Goal: Book appointment/travel/reservation

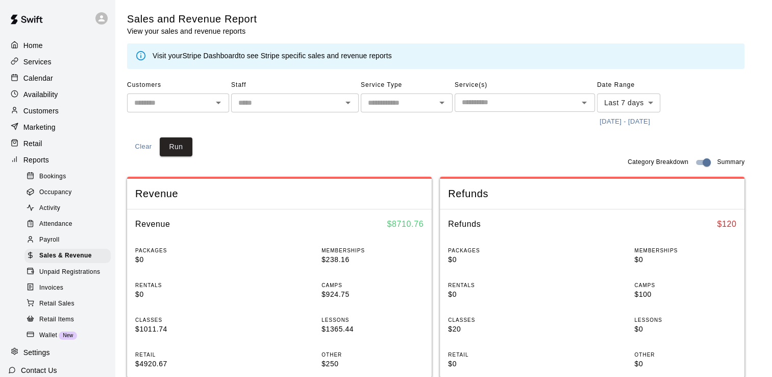
click at [39, 68] on div "Services" at bounding box center [57, 61] width 98 height 15
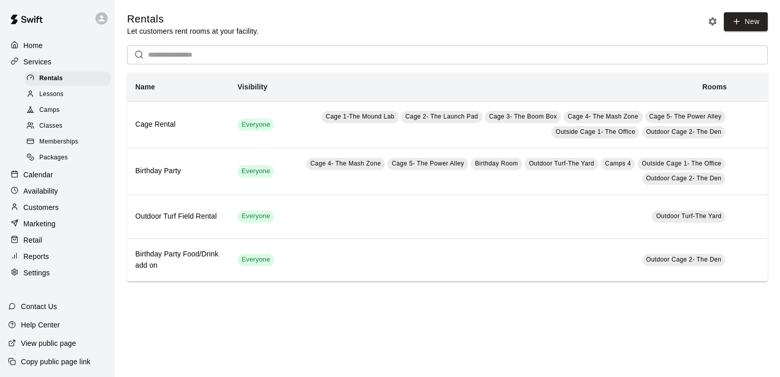
click at [63, 95] on div "Lessons" at bounding box center [67, 94] width 86 height 14
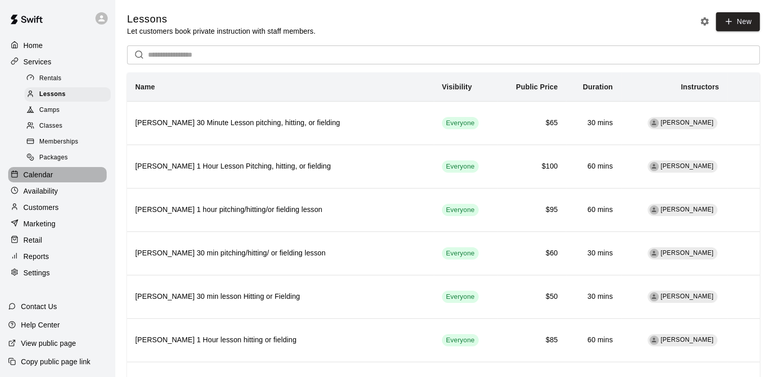
click at [38, 179] on p "Calendar" at bounding box center [38, 174] width 30 height 10
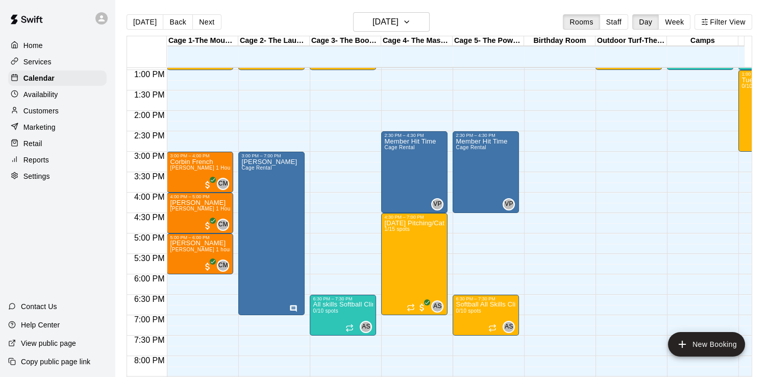
scroll to position [520, 0]
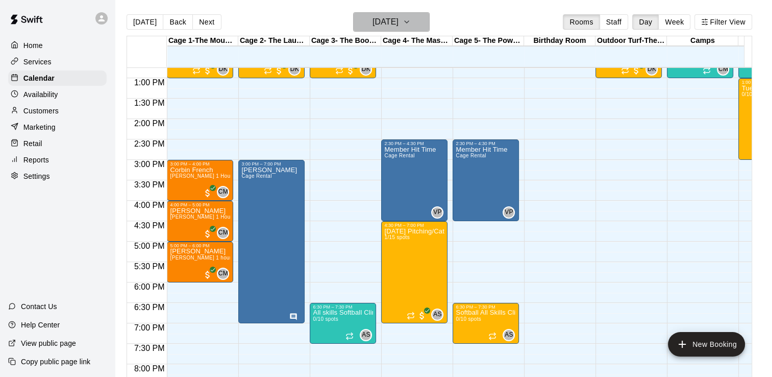
click at [411, 22] on icon "button" at bounding box center [407, 22] width 8 height 12
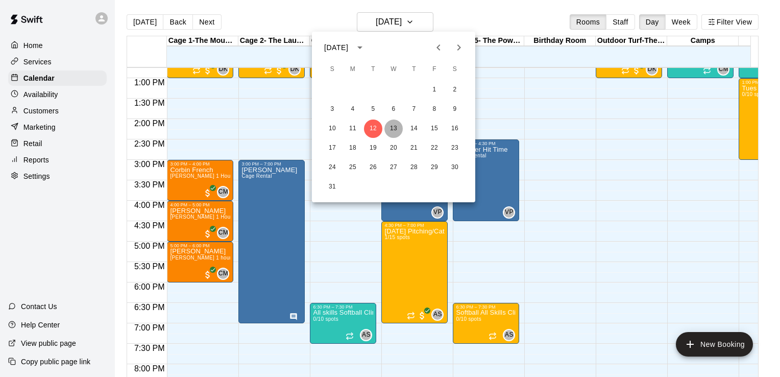
click at [394, 128] on button "13" at bounding box center [393, 128] width 18 height 18
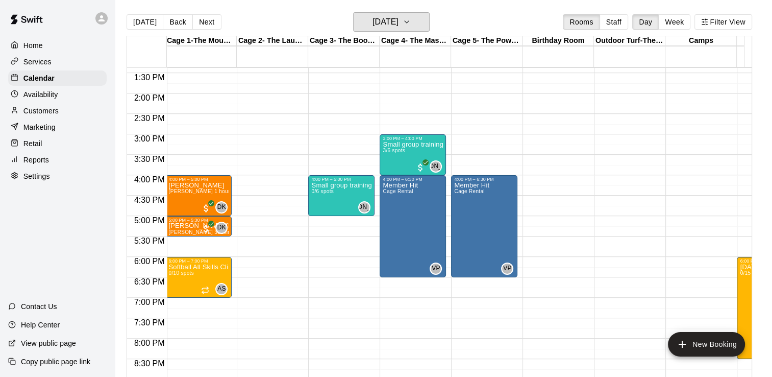
scroll to position [0, 0]
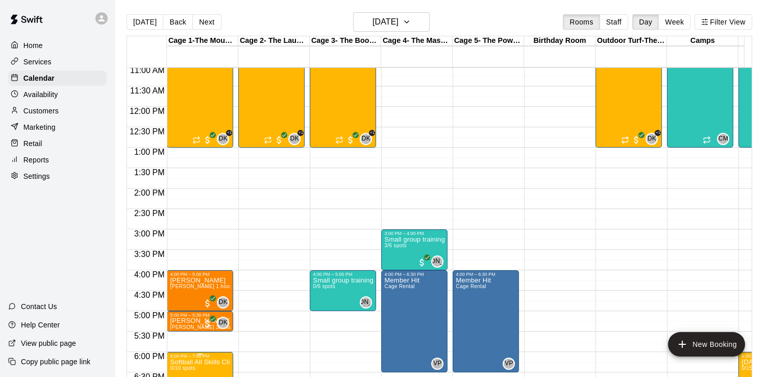
click at [222, 362] on p "Softball All Skills Clinic [DATE]/20th 6-7pm" at bounding box center [200, 362] width 60 height 0
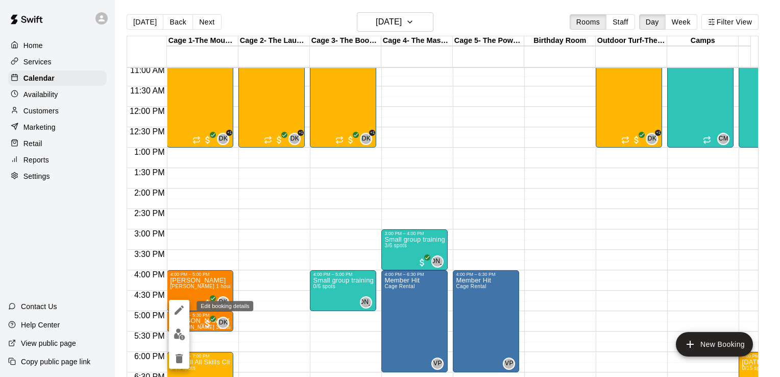
click at [178, 307] on icon "edit" at bounding box center [179, 310] width 12 height 12
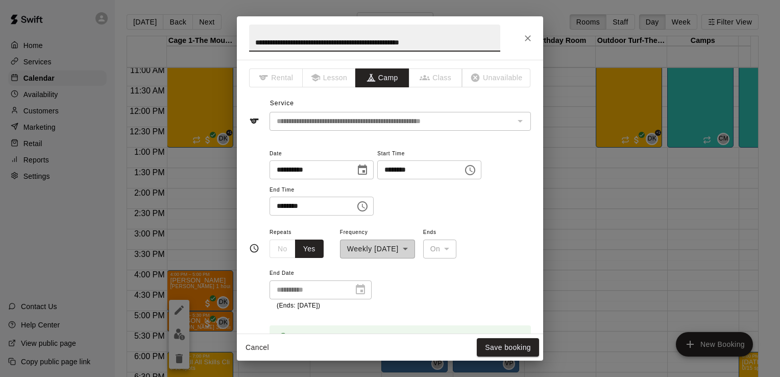
click at [368, 172] on icon "Choose date, selected date is Aug 13, 2025" at bounding box center [362, 170] width 12 height 12
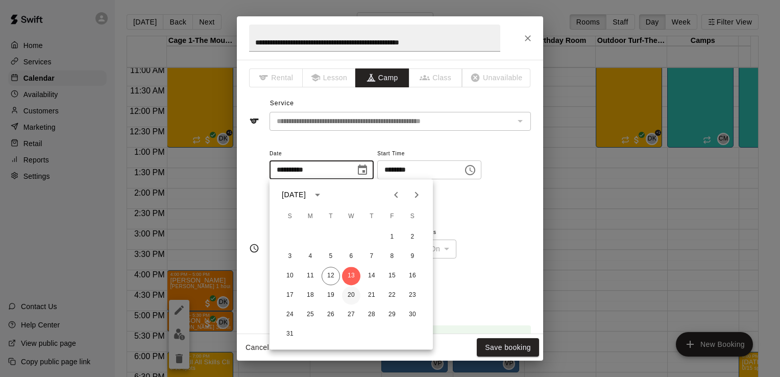
click at [355, 295] on button "20" at bounding box center [351, 295] width 18 height 18
type input "**********"
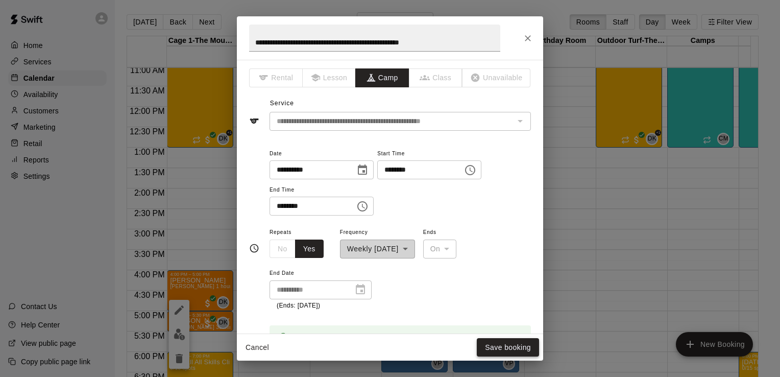
click at [506, 348] on button "Save booking" at bounding box center [508, 347] width 62 height 19
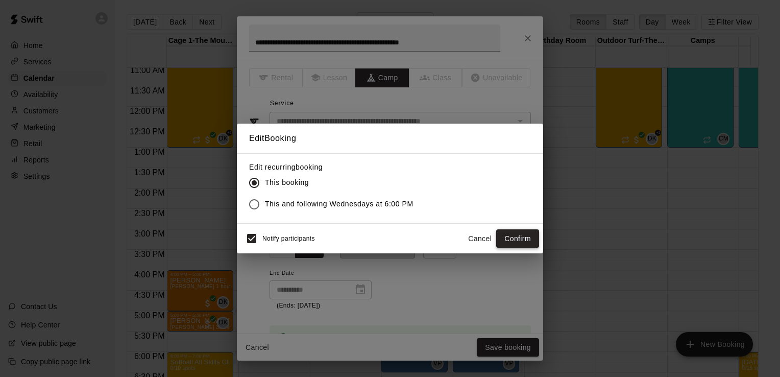
click at [508, 236] on button "Confirm" at bounding box center [517, 238] width 43 height 19
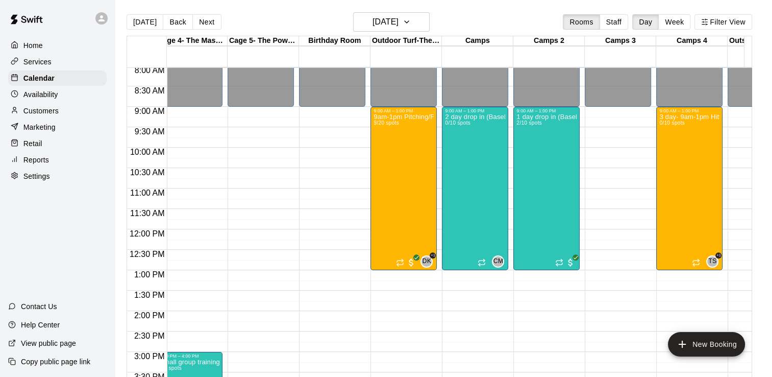
scroll to position [329, 184]
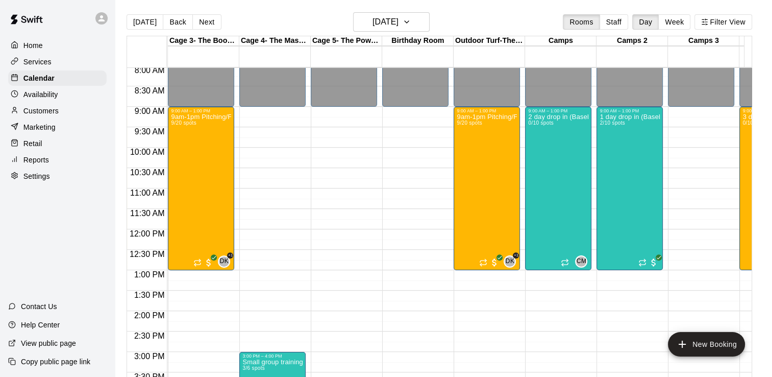
click at [37, 99] on p "Availability" at bounding box center [40, 94] width 35 height 10
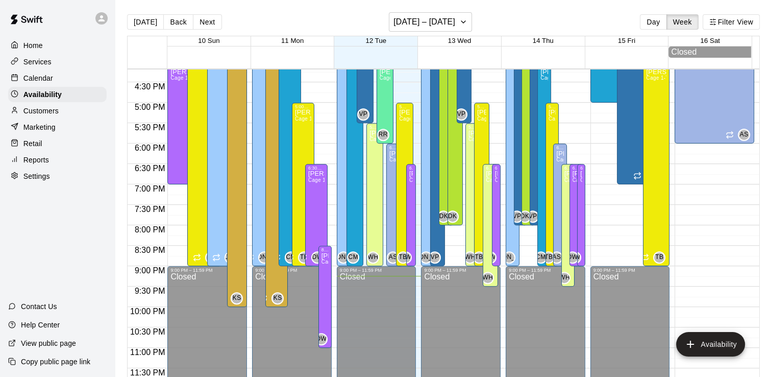
scroll to position [363, 0]
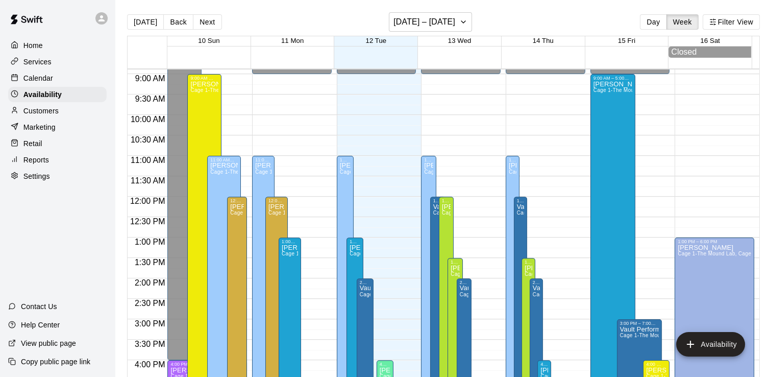
click at [41, 45] on p "Home" at bounding box center [32, 45] width 19 height 10
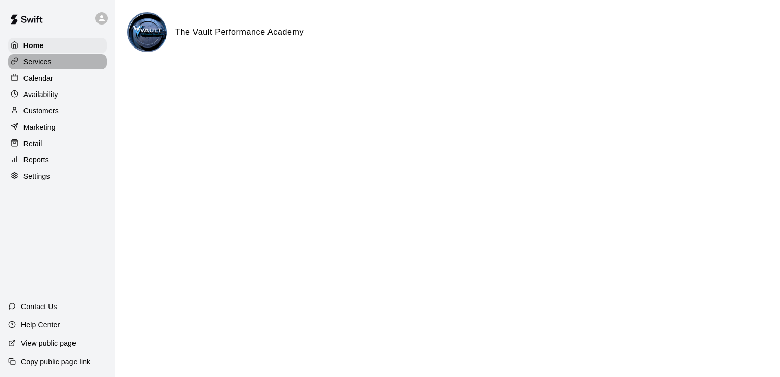
click at [37, 66] on p "Services" at bounding box center [37, 62] width 28 height 10
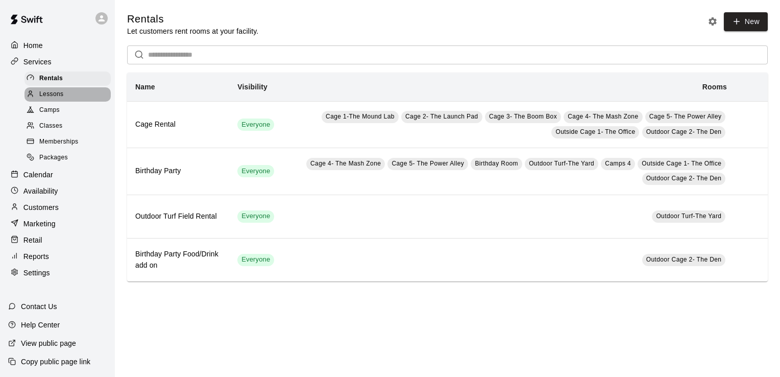
click at [51, 99] on span "Lessons" at bounding box center [51, 94] width 24 height 10
